Goal: Use online tool/utility: Utilize a website feature to perform a specific function

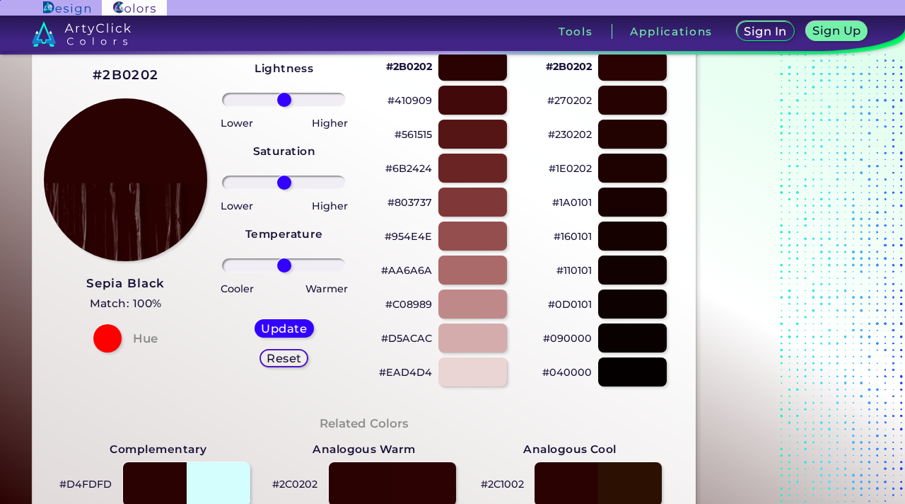
scroll to position [92, 0]
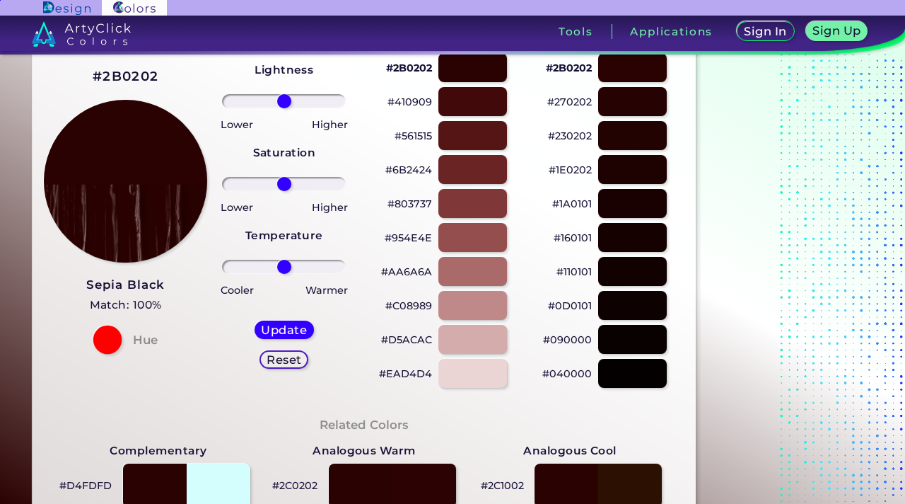
click at [110, 339] on div at bounding box center [107, 339] width 28 height 28
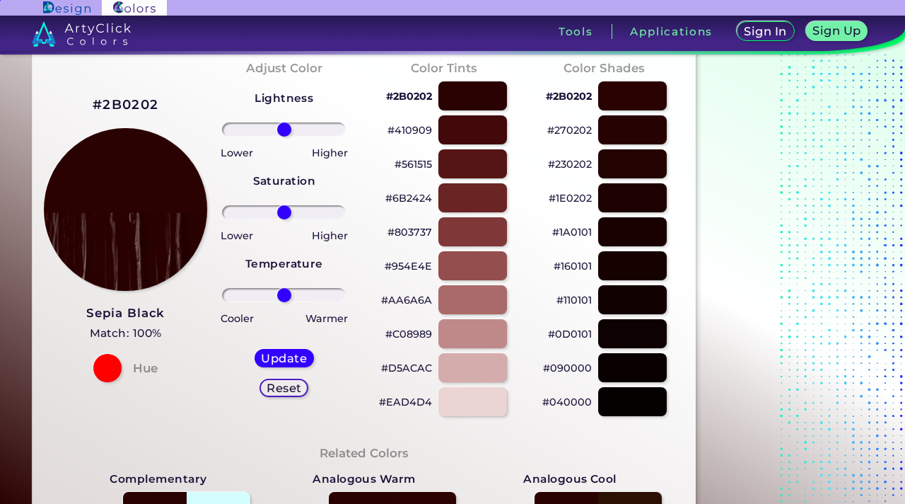
scroll to position [20, 0]
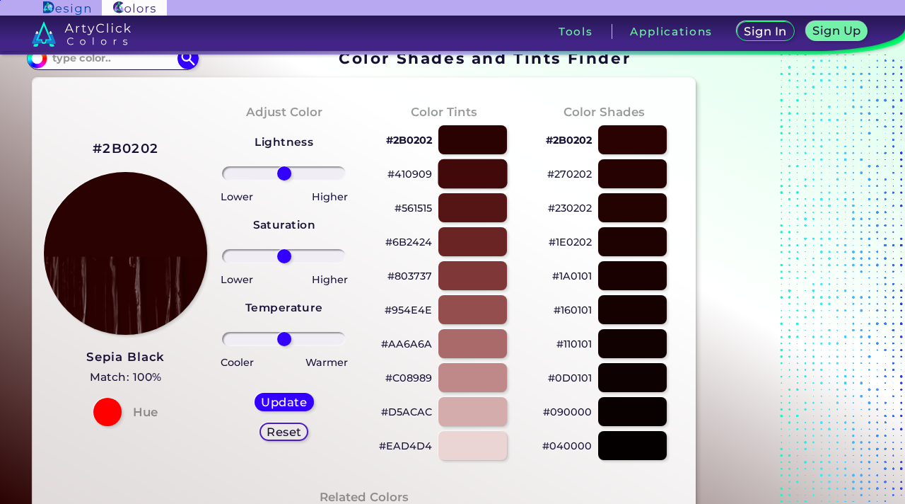
click at [492, 176] on div at bounding box center [472, 173] width 69 height 29
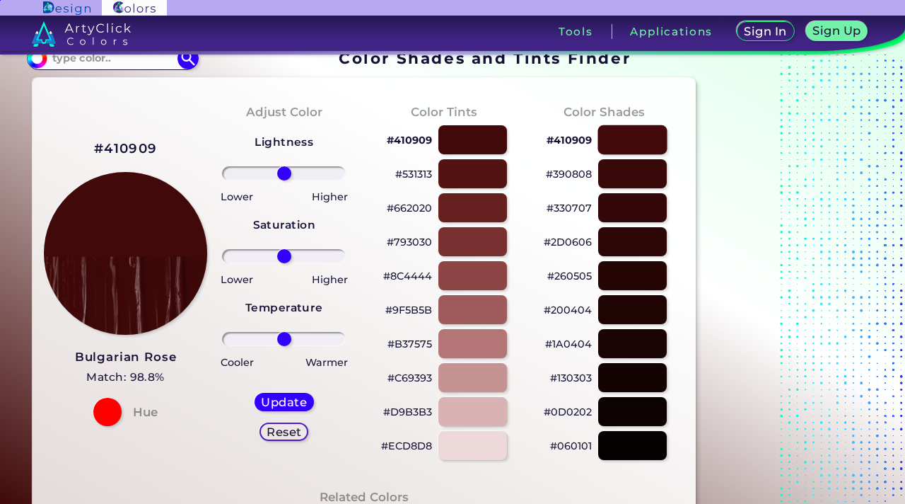
click at [648, 145] on div at bounding box center [632, 139] width 69 height 29
click at [634, 178] on div at bounding box center [632, 173] width 69 height 29
click at [465, 143] on div at bounding box center [472, 139] width 69 height 29
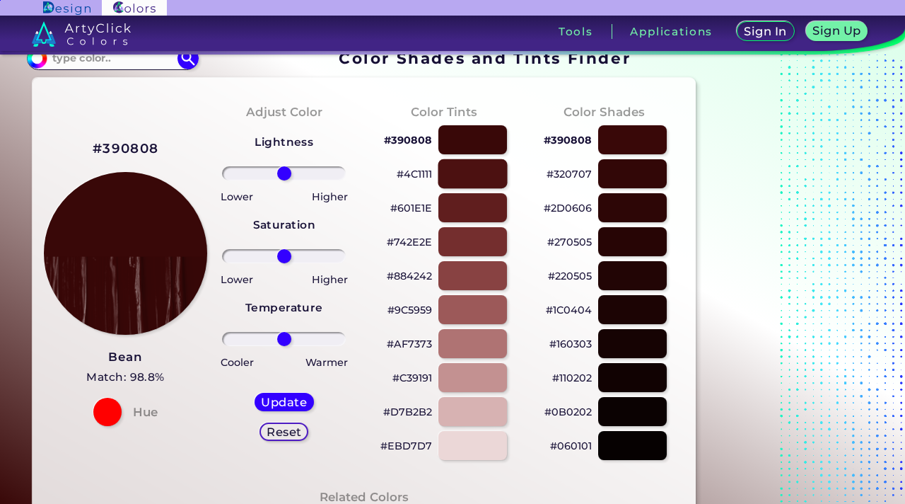
click at [461, 177] on div at bounding box center [472, 173] width 69 height 29
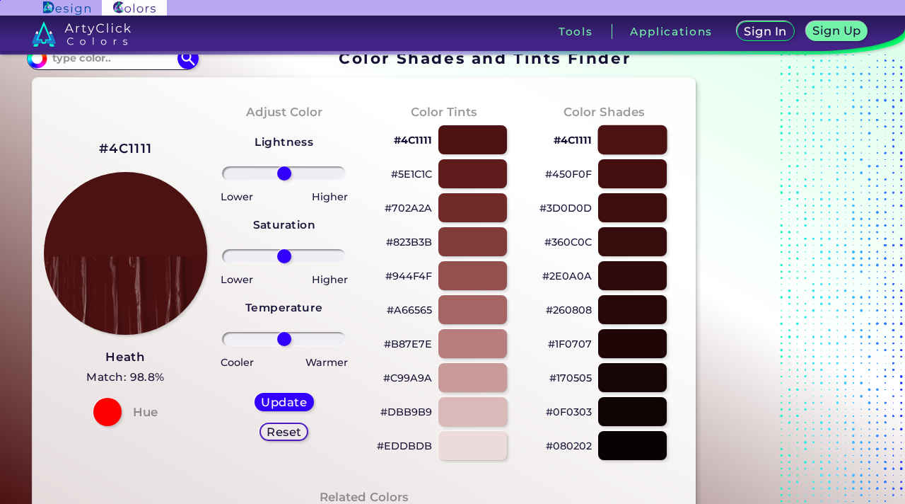
click at [646, 133] on div at bounding box center [632, 139] width 69 height 29
click at [645, 177] on div at bounding box center [632, 173] width 69 height 29
click at [638, 200] on div at bounding box center [632, 207] width 69 height 29
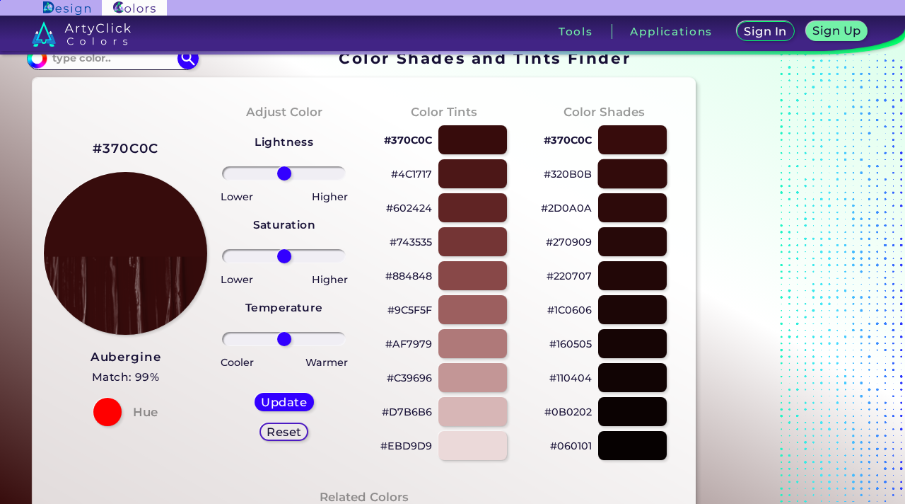
click at [633, 177] on div at bounding box center [632, 173] width 69 height 29
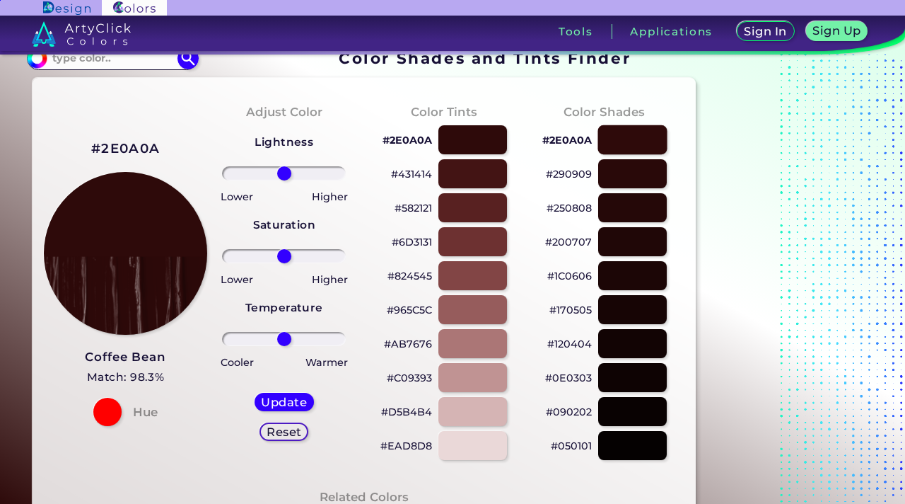
click at [643, 134] on div at bounding box center [632, 139] width 69 height 29
click at [639, 242] on div at bounding box center [632, 241] width 69 height 29
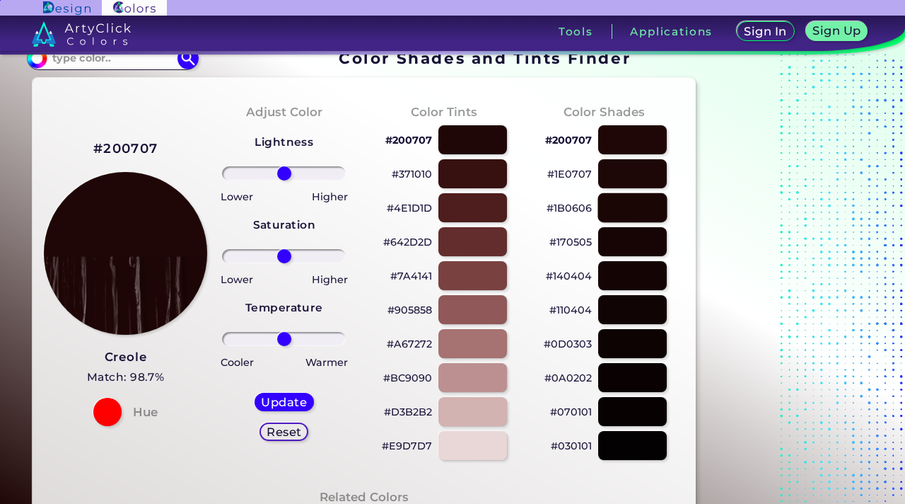
click at [643, 209] on div at bounding box center [632, 207] width 69 height 29
click at [450, 207] on div at bounding box center [472, 207] width 69 height 29
type input "#491c1c"
